Goal: Information Seeking & Learning: Learn about a topic

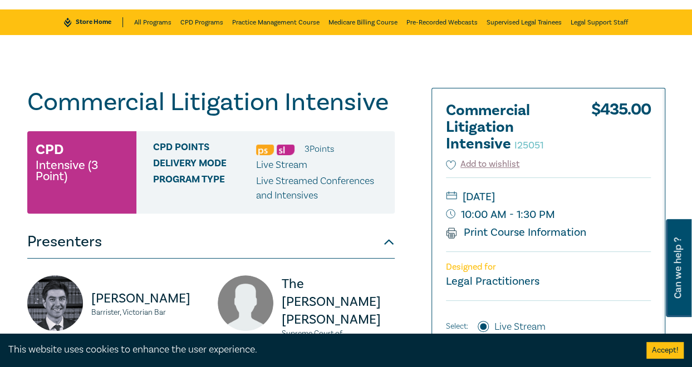
scroll to position [111, 0]
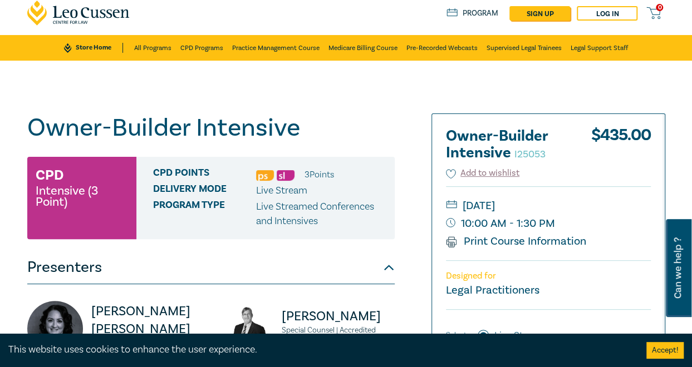
scroll to position [56, 0]
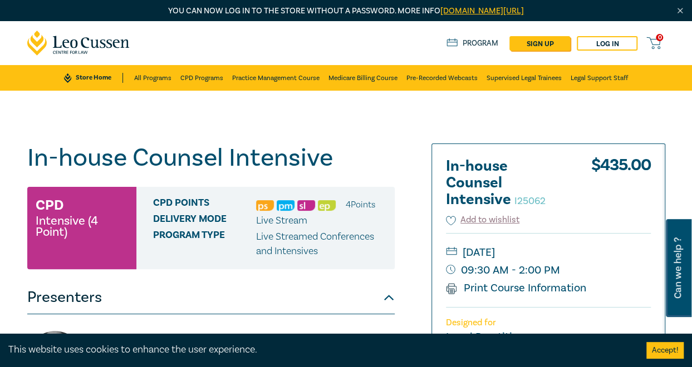
scroll to position [56, 0]
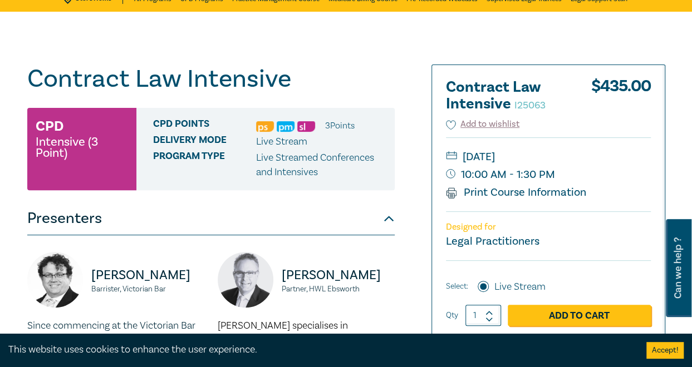
scroll to position [56, 0]
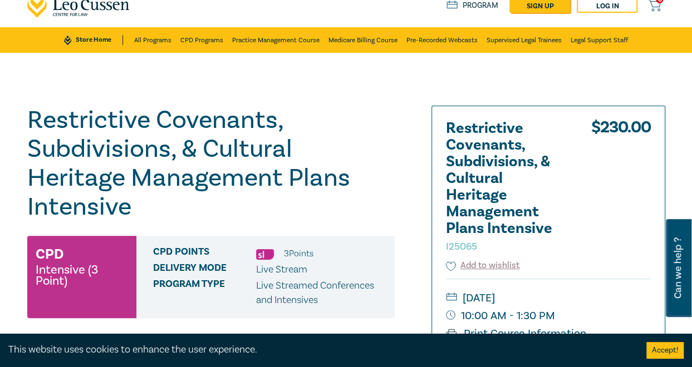
scroll to position [56, 0]
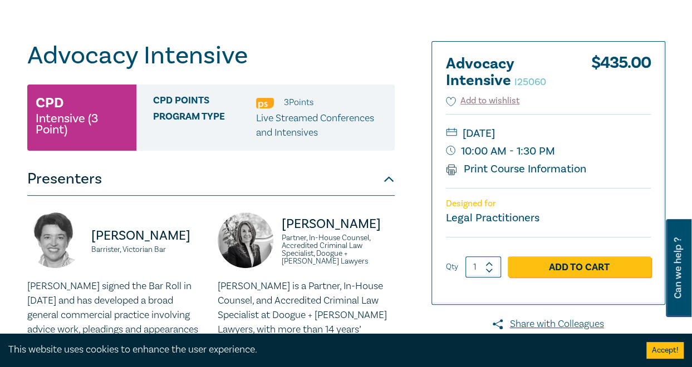
scroll to position [111, 0]
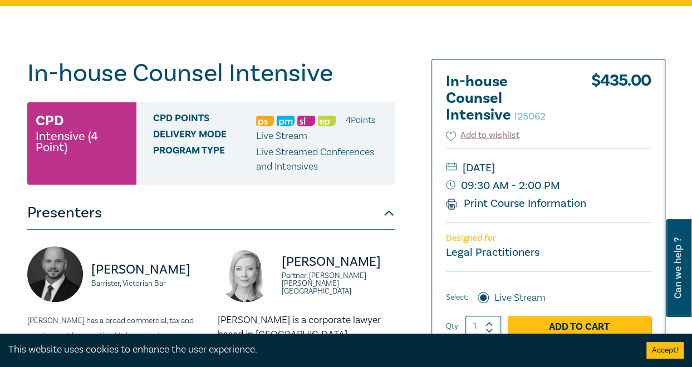
scroll to position [111, 0]
